Goal: Task Accomplishment & Management: Complete application form

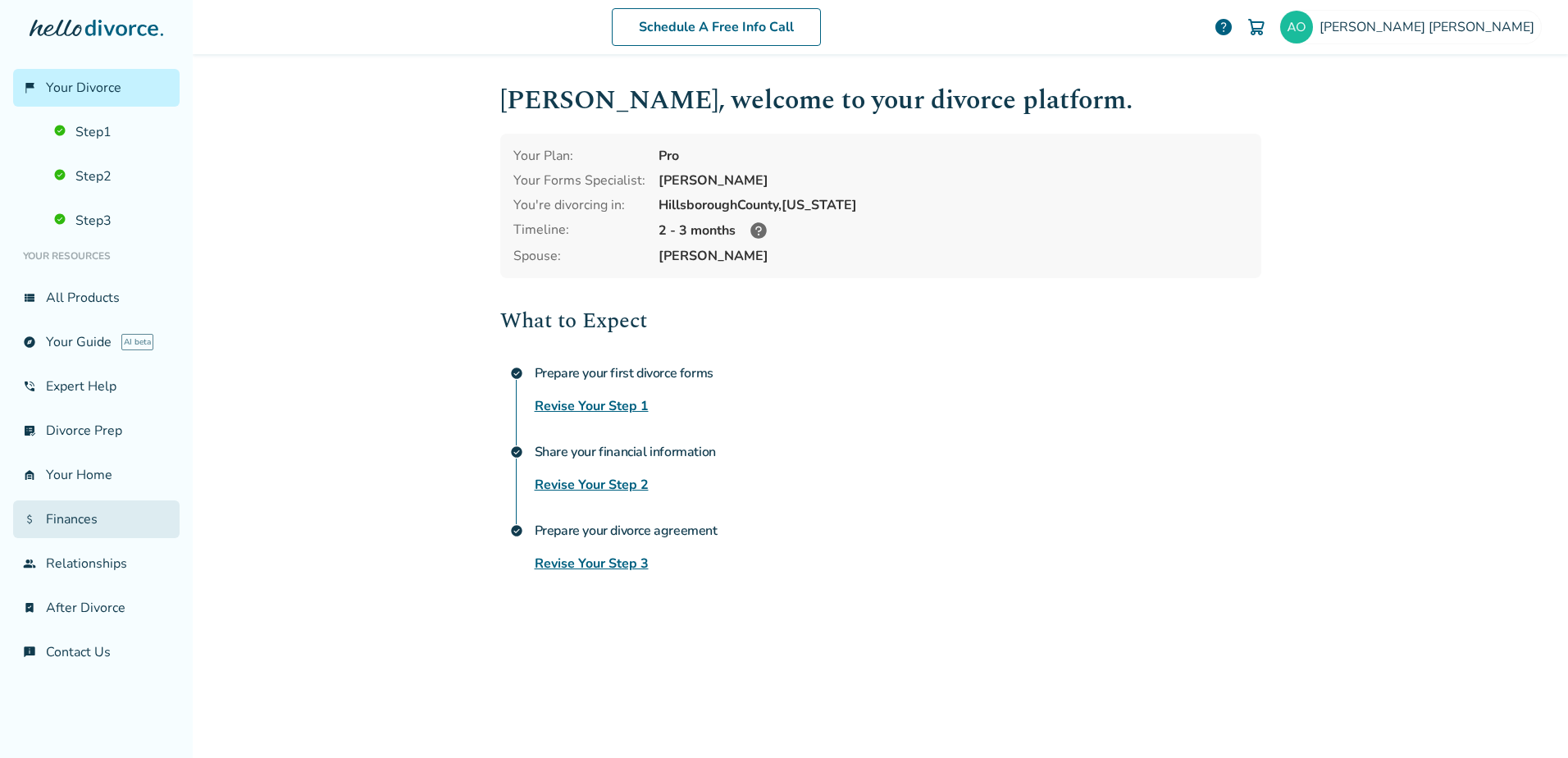
click at [91, 526] on link "attach_money Finances" at bounding box center [96, 519] width 166 height 37
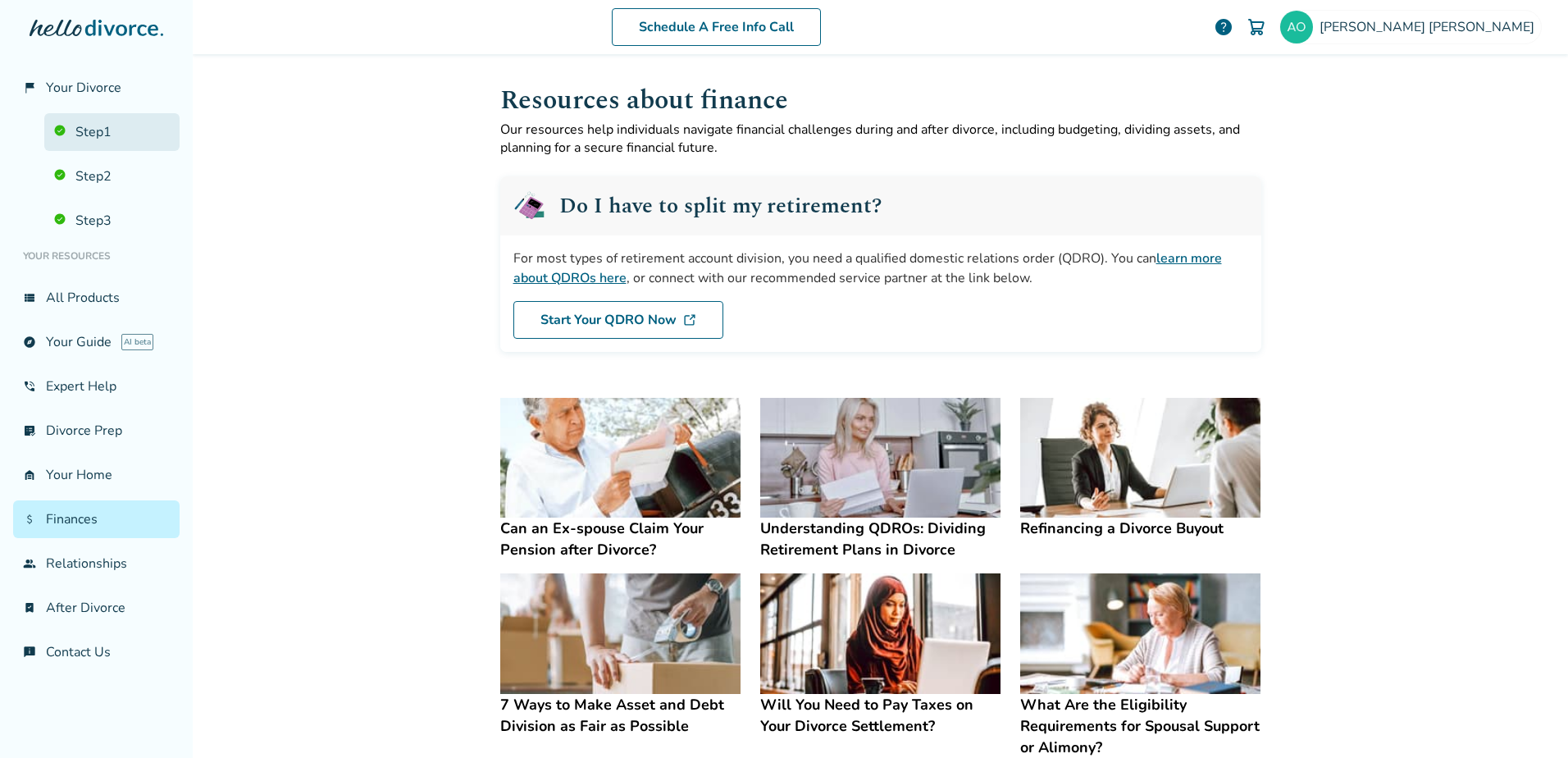
click at [93, 129] on link "Step 1" at bounding box center [111, 132] width 135 height 37
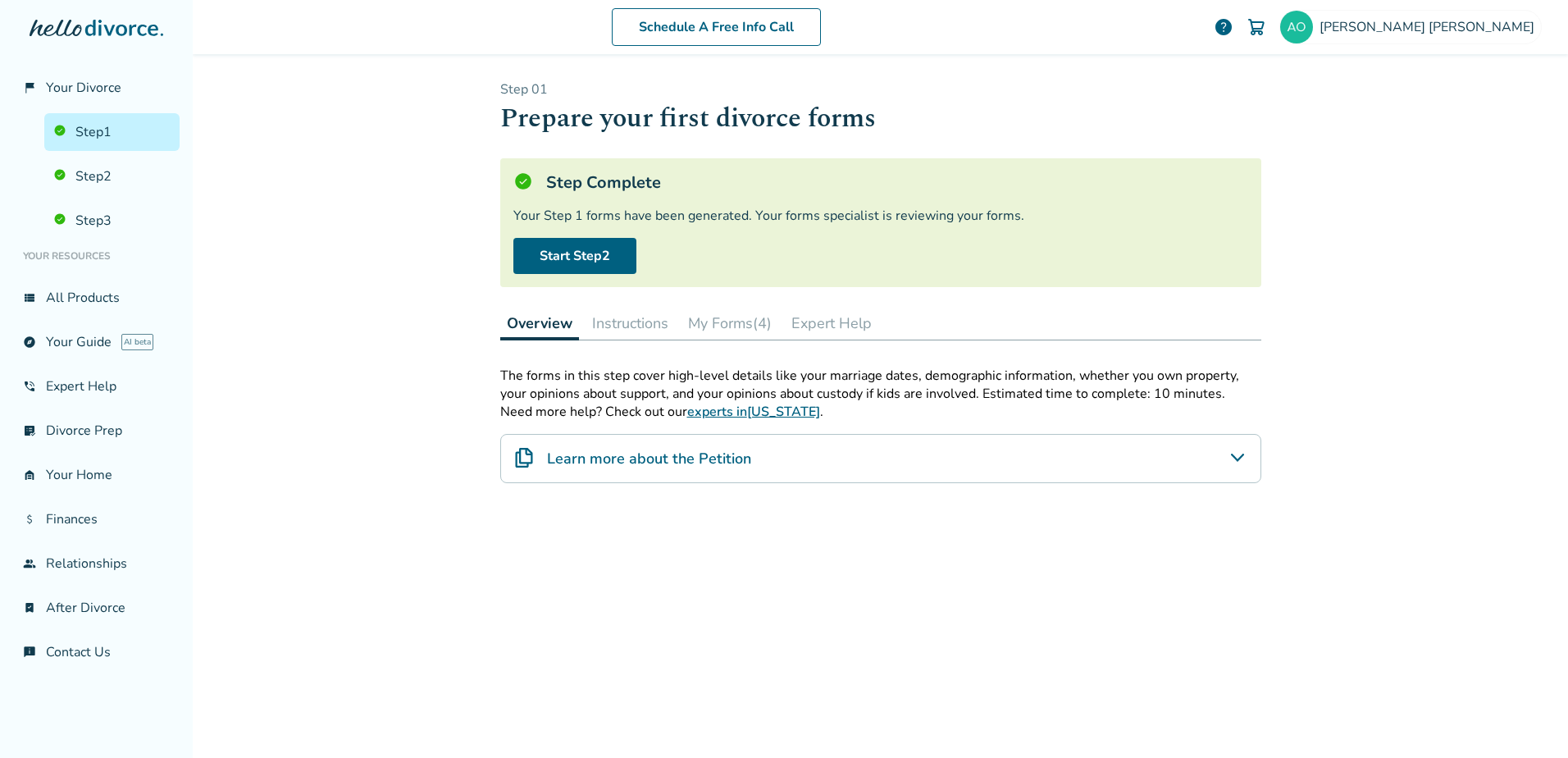
click at [736, 322] on button "My Forms (4)" at bounding box center [730, 323] width 97 height 33
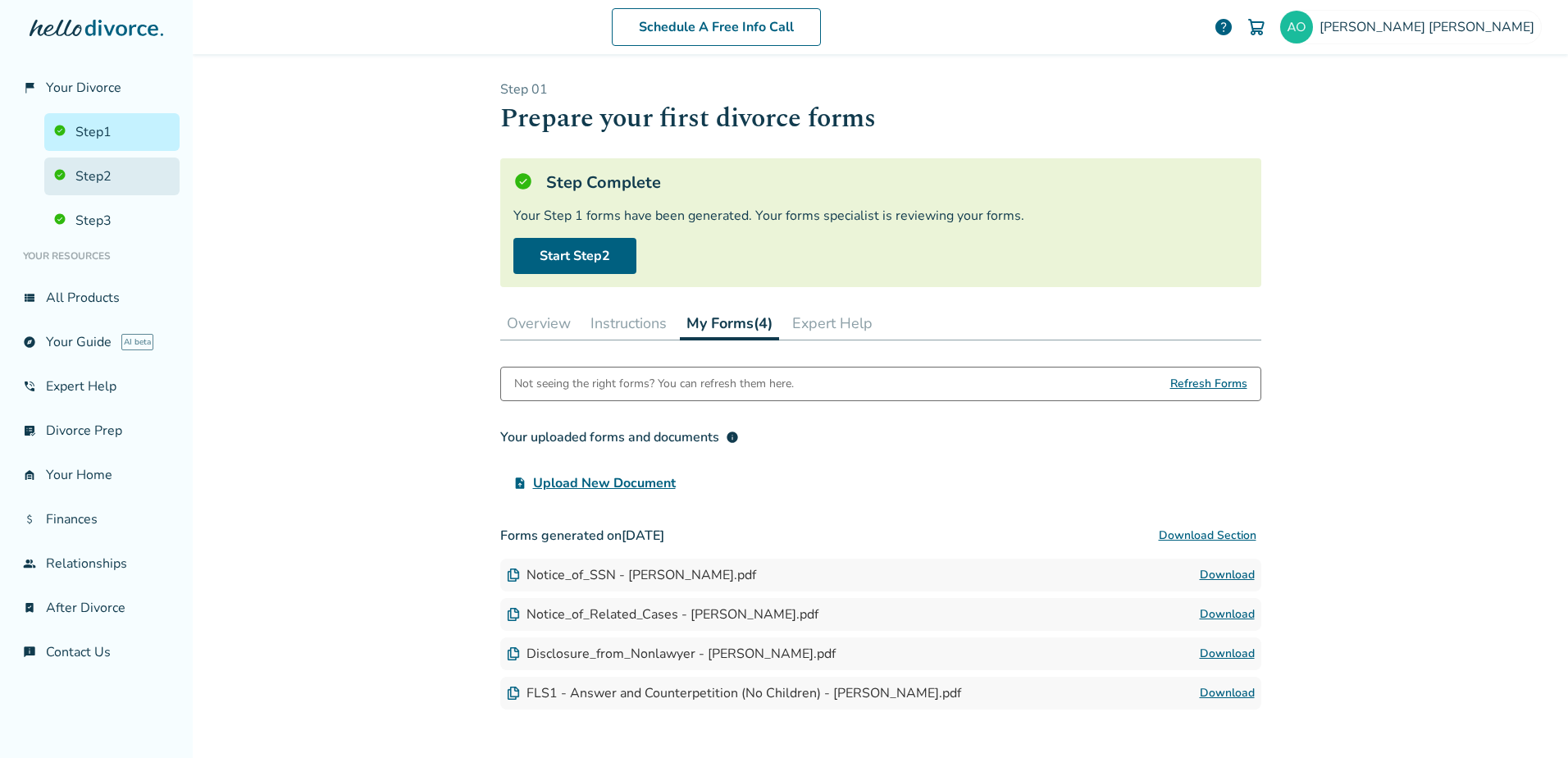
click at [120, 174] on link "Step 2" at bounding box center [111, 176] width 135 height 37
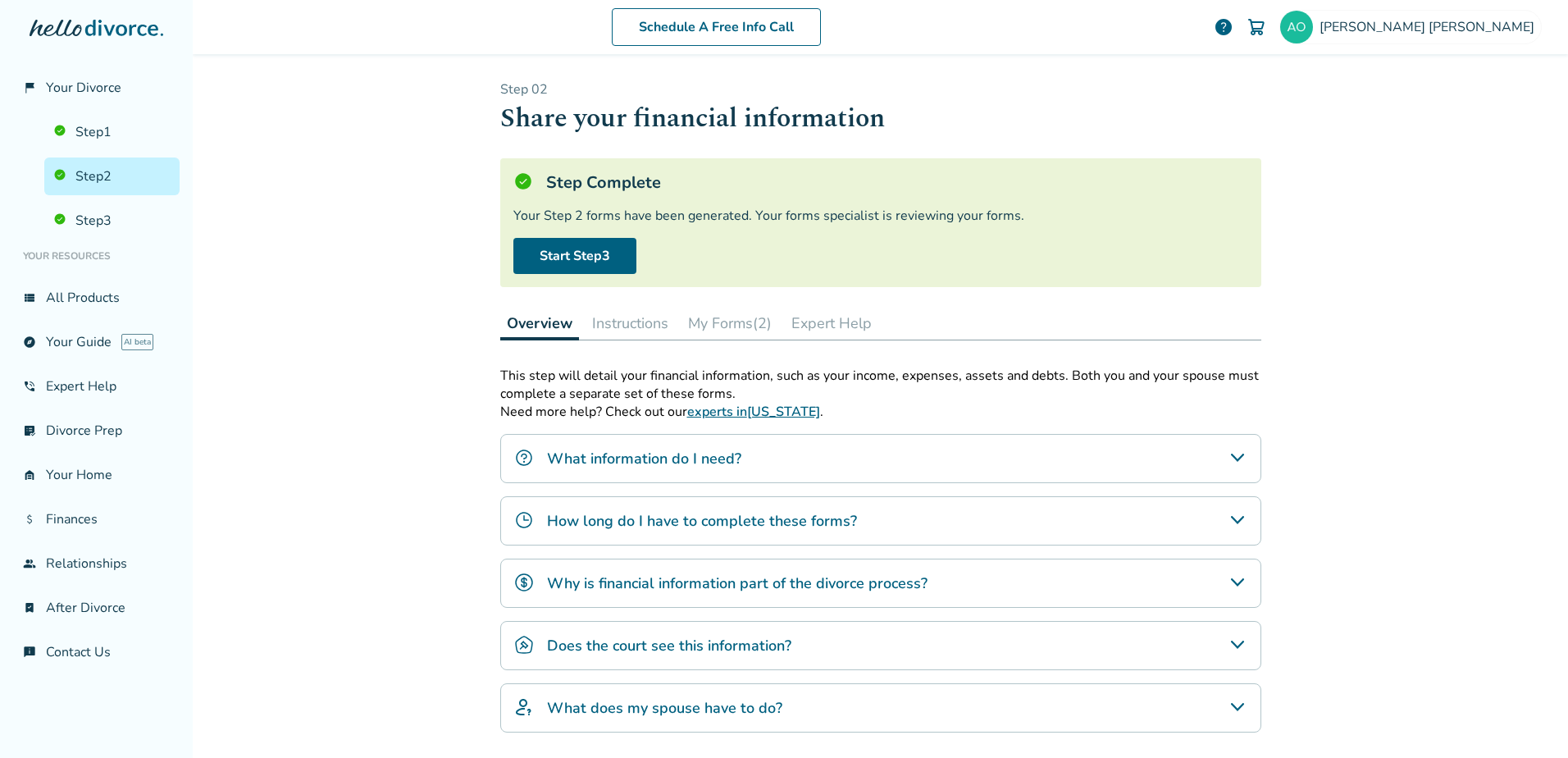
click at [723, 330] on button "My Forms (2)" at bounding box center [730, 323] width 97 height 33
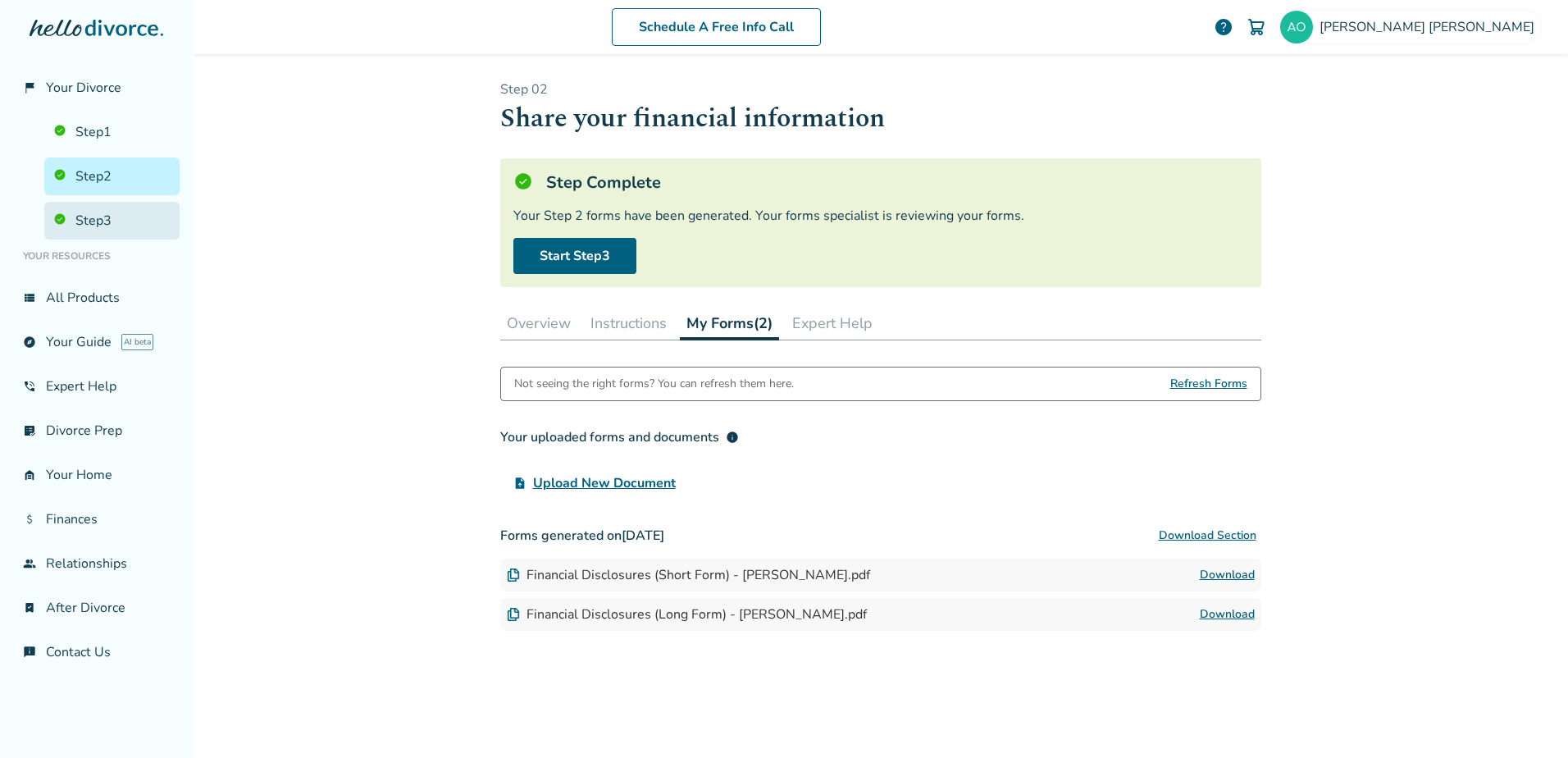
click at [93, 225] on link "Step 3" at bounding box center [111, 220] width 135 height 37
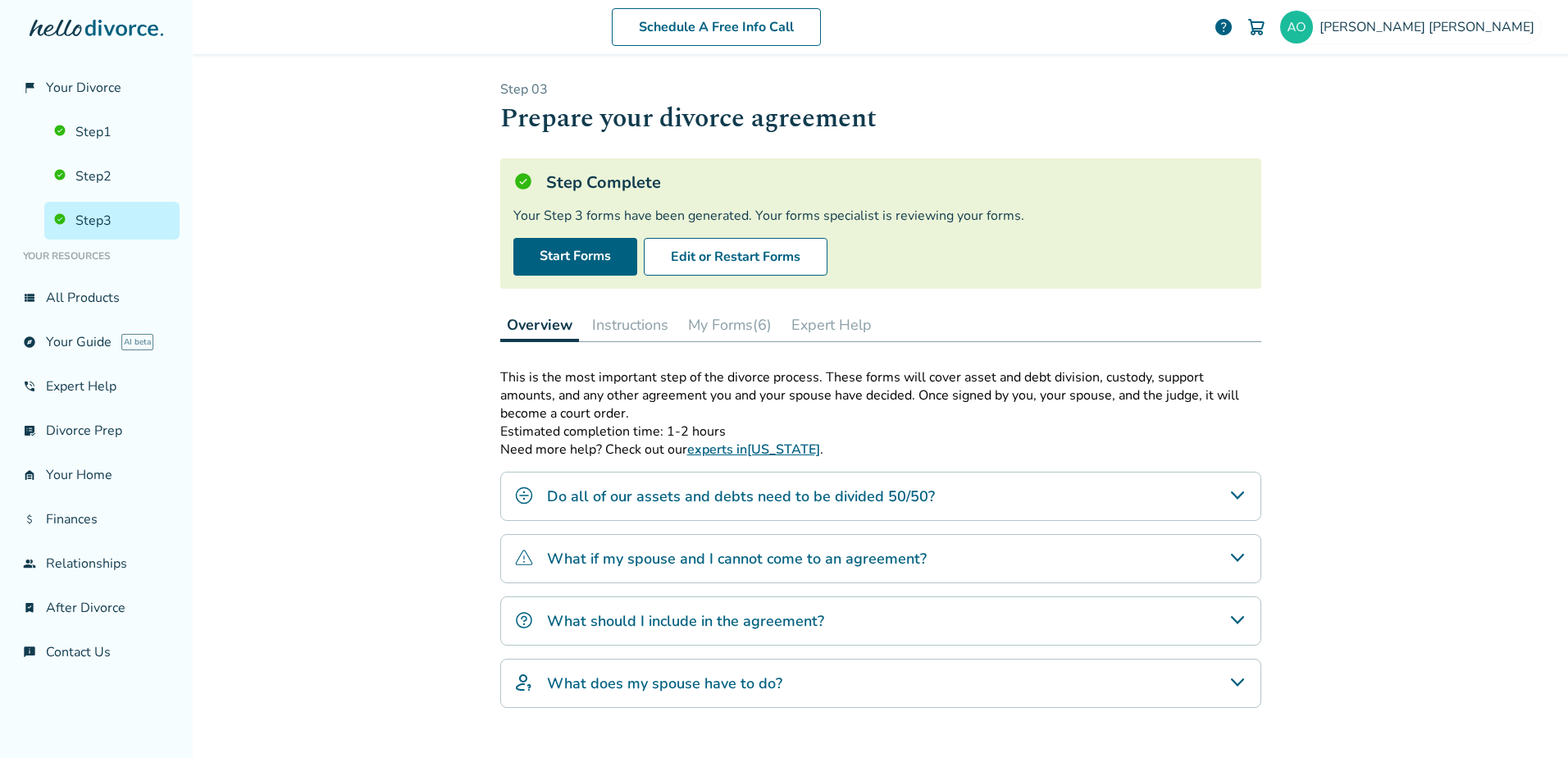
click at [726, 322] on button "My Forms (6)" at bounding box center [730, 324] width 97 height 33
